Goal: Task Accomplishment & Management: Manage account settings

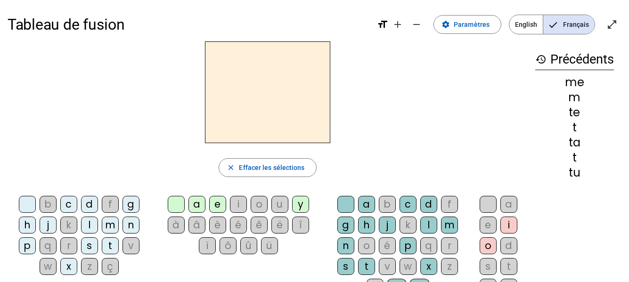
click at [558, 25] on span "Français" at bounding box center [568, 24] width 51 height 19
click at [616, 23] on mat-icon "open_in_full" at bounding box center [612, 24] width 11 height 11
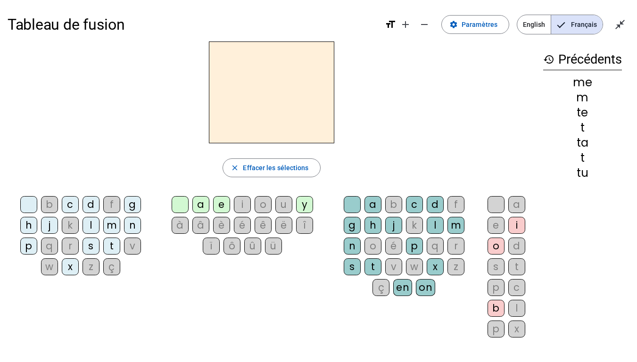
click at [48, 207] on div "b" at bounding box center [49, 204] width 17 height 17
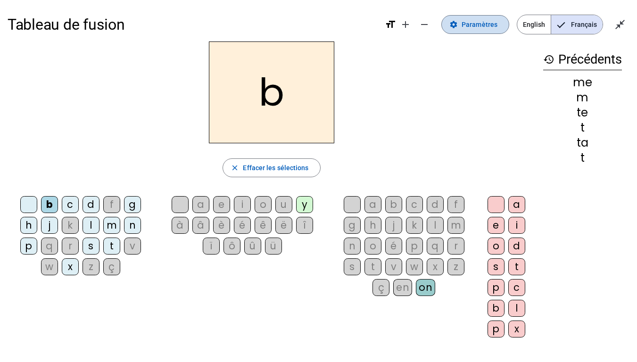
click at [461, 23] on span at bounding box center [475, 24] width 67 height 23
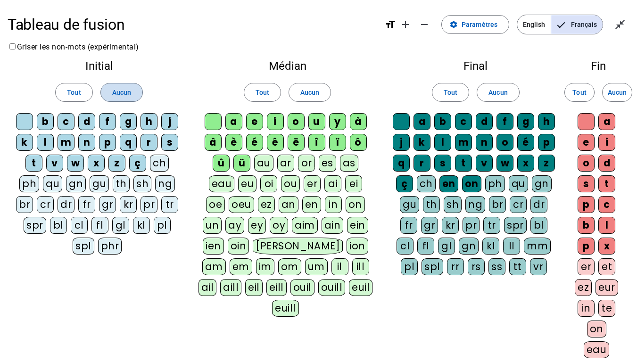
click at [136, 88] on span at bounding box center [121, 92] width 41 height 23
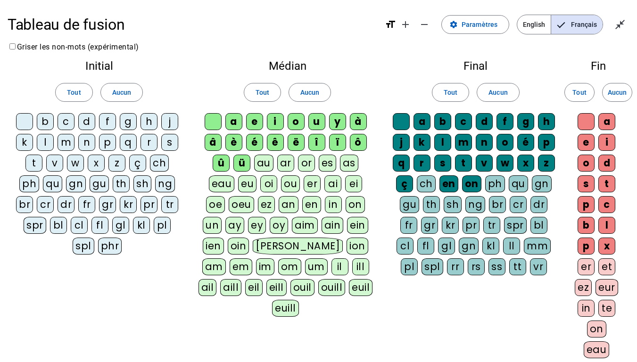
click at [90, 123] on div "d" at bounding box center [86, 121] width 17 height 17
click at [41, 142] on div "l" at bounding box center [45, 142] width 17 height 17
click at [65, 143] on div "m" at bounding box center [65, 142] width 17 height 17
click at [37, 161] on div "t" at bounding box center [33, 163] width 17 height 17
click at [303, 90] on span "Aucun" at bounding box center [309, 92] width 19 height 11
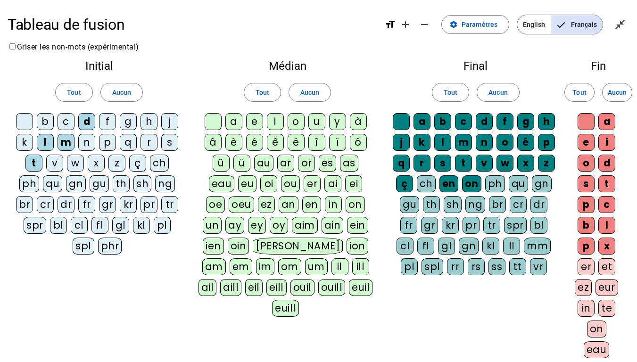
click at [232, 122] on div "a" at bounding box center [233, 121] width 17 height 17
click at [252, 123] on div "e" at bounding box center [254, 121] width 17 height 17
click at [271, 122] on div "i" at bounding box center [275, 121] width 17 height 17
click at [313, 121] on div "u" at bounding box center [316, 121] width 17 height 17
click at [277, 122] on div "i" at bounding box center [275, 121] width 17 height 17
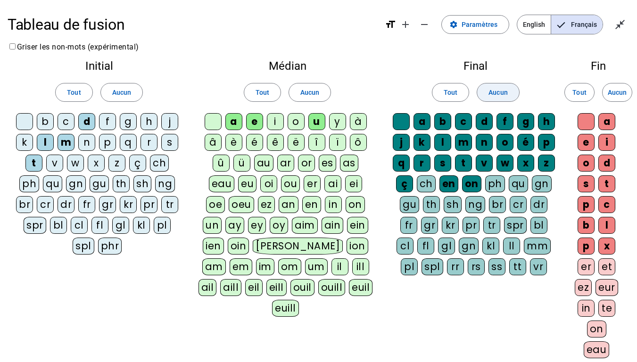
click at [500, 94] on span "Aucun" at bounding box center [497, 92] width 19 height 11
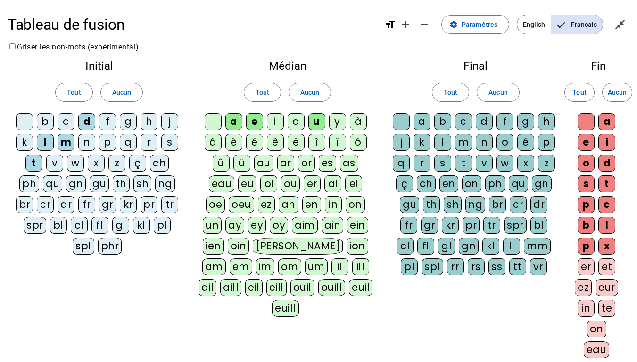
click at [487, 121] on div "d" at bounding box center [484, 121] width 17 height 17
click at [445, 140] on div "l" at bounding box center [442, 142] width 17 height 17
click at [463, 145] on div "m" at bounding box center [463, 142] width 17 height 17
click at [457, 164] on div "t" at bounding box center [463, 163] width 17 height 17
click at [617, 93] on span "Aucun" at bounding box center [617, 92] width 19 height 11
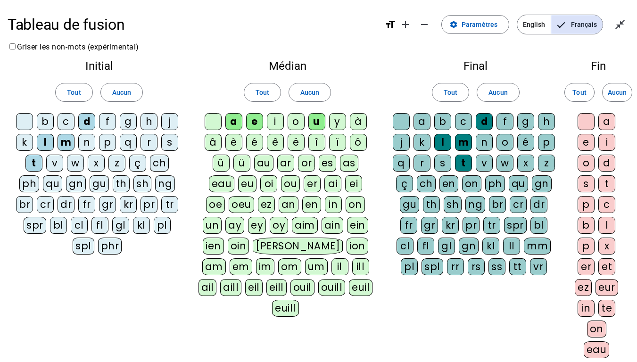
click at [605, 120] on div "a" at bounding box center [606, 121] width 17 height 17
click at [588, 142] on div "e" at bounding box center [585, 142] width 17 height 17
click at [16, 47] on label "Griser les non-mots (expérimental)" at bounding box center [73, 46] width 131 height 9
click at [590, 142] on div "e" at bounding box center [585, 142] width 17 height 17
click at [604, 122] on div "a" at bounding box center [606, 121] width 17 height 17
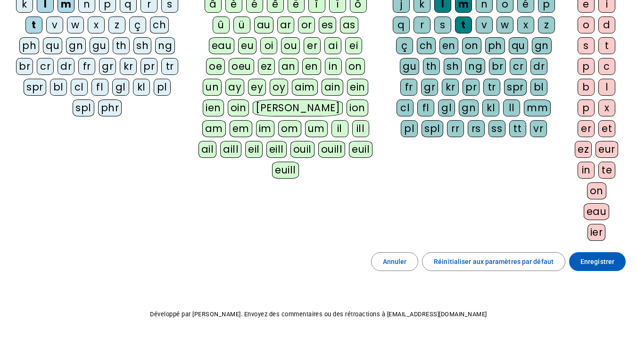
scroll to position [146, 0]
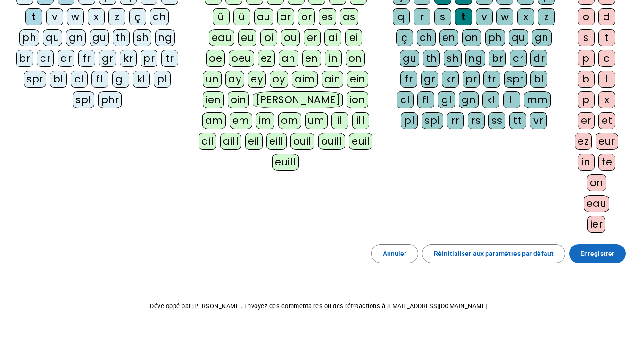
click at [598, 257] on span "Enregistrer" at bounding box center [597, 253] width 34 height 11
